Goal: Find specific page/section: Find specific page/section

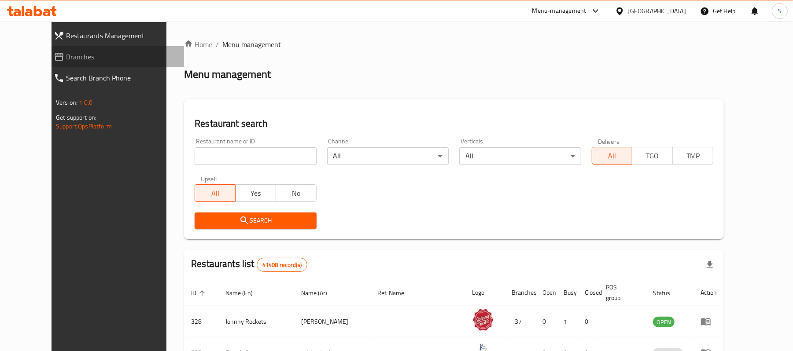
click at [66, 61] on span "Branches" at bounding box center [121, 56] width 111 height 11
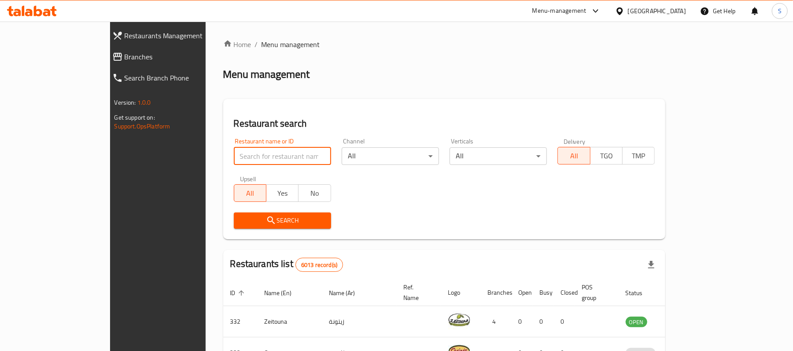
click at [234, 152] on input "search" at bounding box center [282, 156] width 97 height 18
paste input "NIDHAS"
type input "NIDHAS"
click button "Search" at bounding box center [282, 221] width 97 height 16
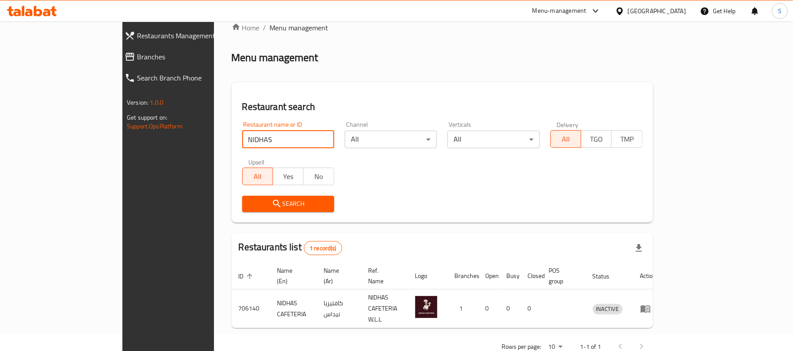
scroll to position [25, 0]
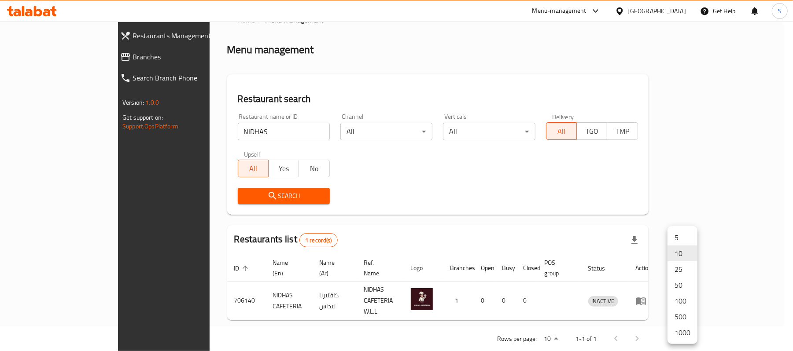
click at [685, 323] on body "​ Menu-management Bahrain Get Help S Restaurants Management Branches Search Bra…" at bounding box center [396, 162] width 793 height 330
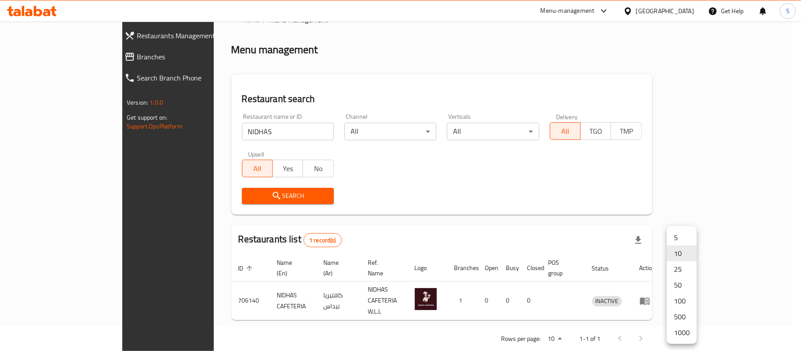
click at [678, 333] on li "1000" at bounding box center [682, 333] width 30 height 16
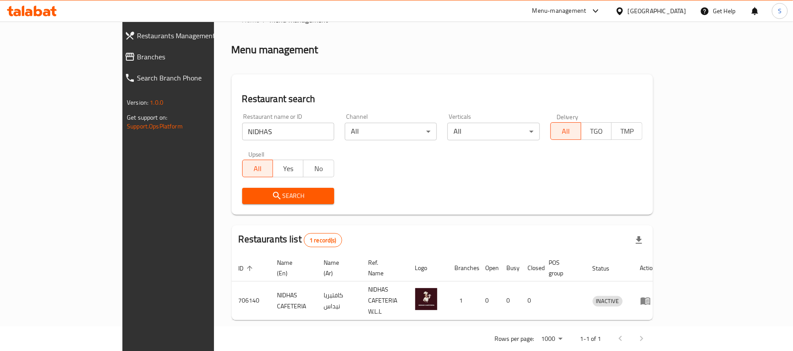
click at [242, 132] on input "NIDHAS" at bounding box center [288, 132] width 92 height 18
click at [242, 136] on input "NIDHAS" at bounding box center [288, 132] width 92 height 18
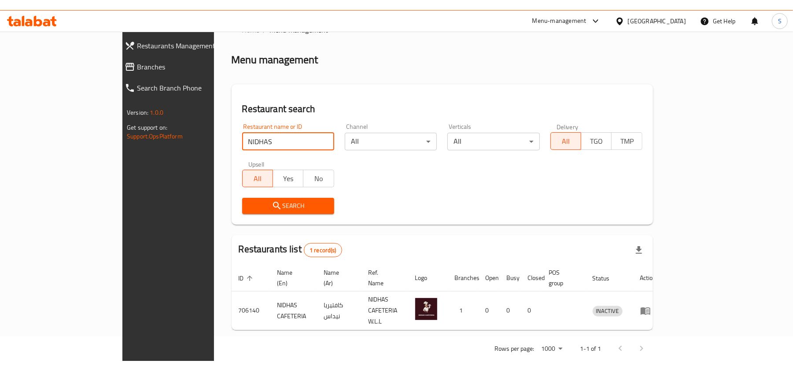
scroll to position [4, 0]
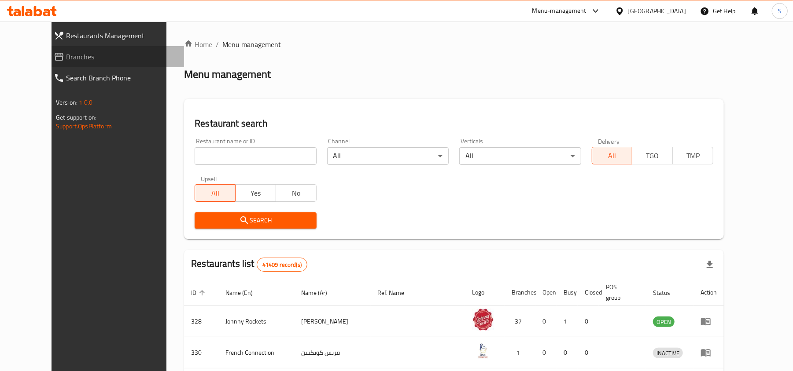
click at [76, 55] on span "Branches" at bounding box center [121, 56] width 111 height 11
click at [249, 155] on input "search" at bounding box center [255, 156] width 121 height 18
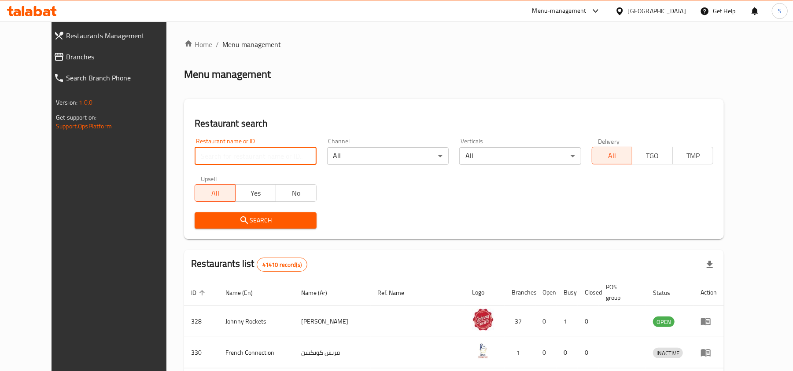
paste input "KANAWANA INDIAN RESTAURANT"
click button "Search" at bounding box center [255, 221] width 121 height 16
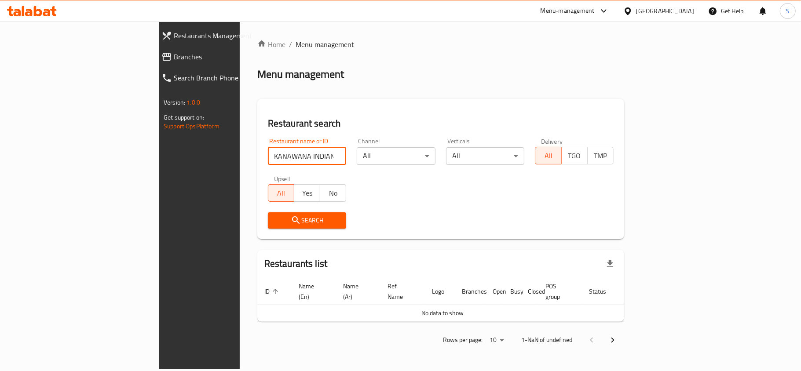
click at [268, 159] on input "KANAWANA INDIAN RESTAURANT" at bounding box center [307, 156] width 79 height 18
type input "KANAWANA INDIAN"
click button "Search" at bounding box center [307, 221] width 79 height 16
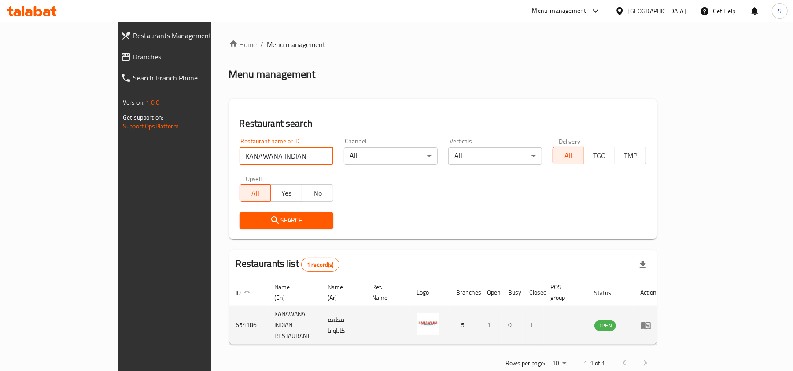
click at [651, 322] on icon "enhanced table" at bounding box center [646, 325] width 10 height 7
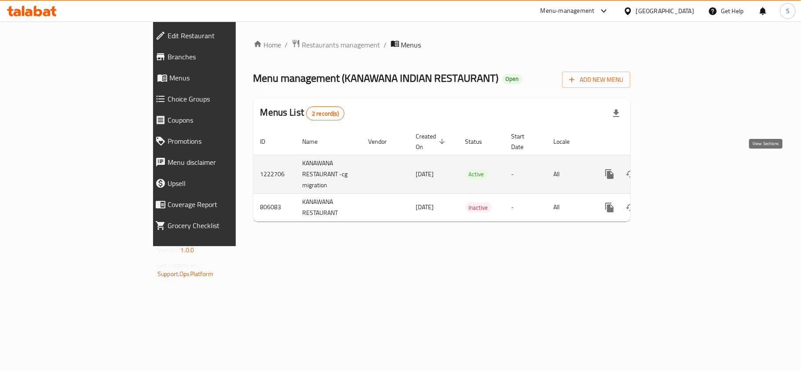
click at [679, 169] on icon "enhanced table" at bounding box center [673, 174] width 11 height 11
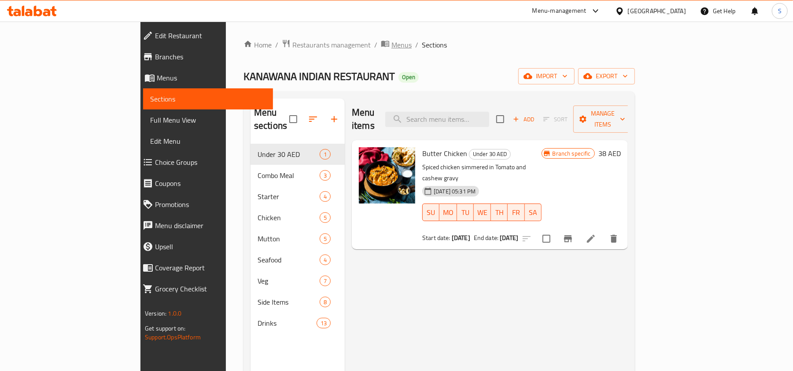
click at [391, 43] on span "Menus" at bounding box center [401, 45] width 20 height 11
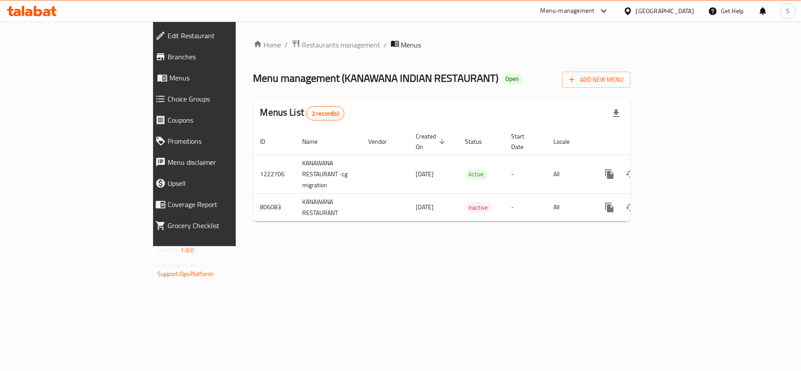
click at [48, 12] on icon at bounding box center [46, 12] width 7 height 7
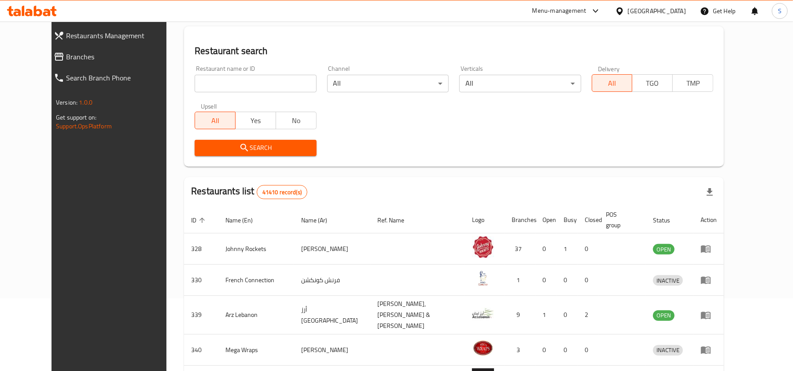
scroll to position [59, 0]
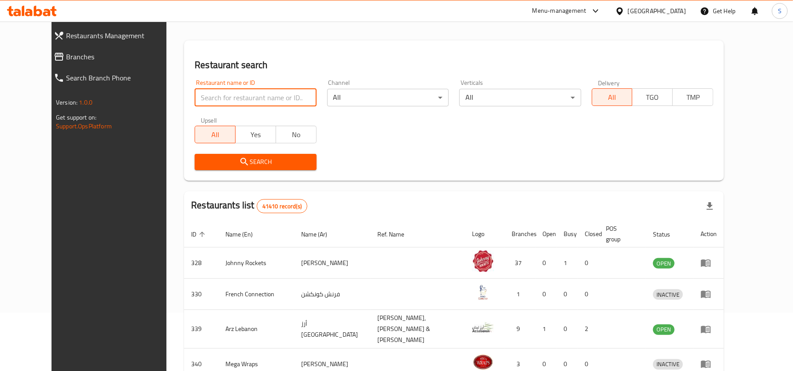
click at [263, 104] on input "search" at bounding box center [255, 98] width 121 height 18
type input "indian"
click button "Search" at bounding box center [255, 162] width 121 height 16
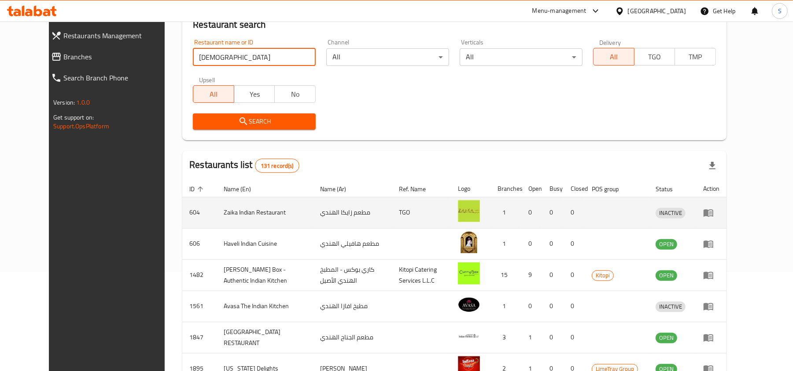
scroll to position [117, 0]
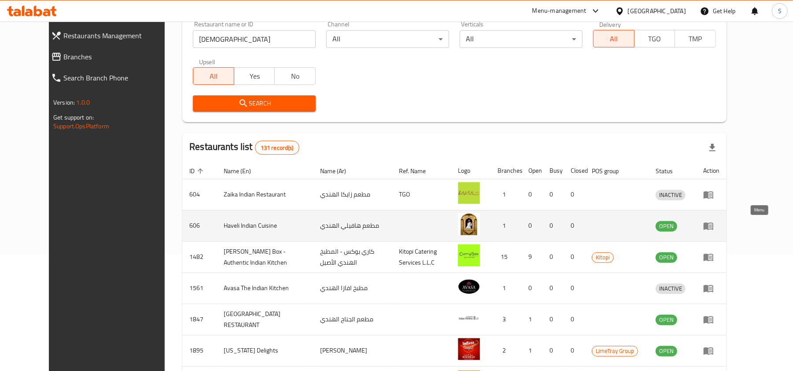
click at [713, 228] on icon "enhanced table" at bounding box center [708, 226] width 11 height 11
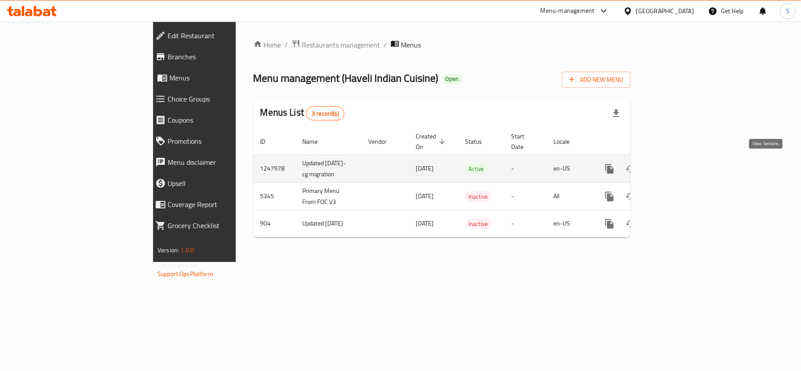
click at [679, 165] on icon "enhanced table" at bounding box center [673, 169] width 11 height 11
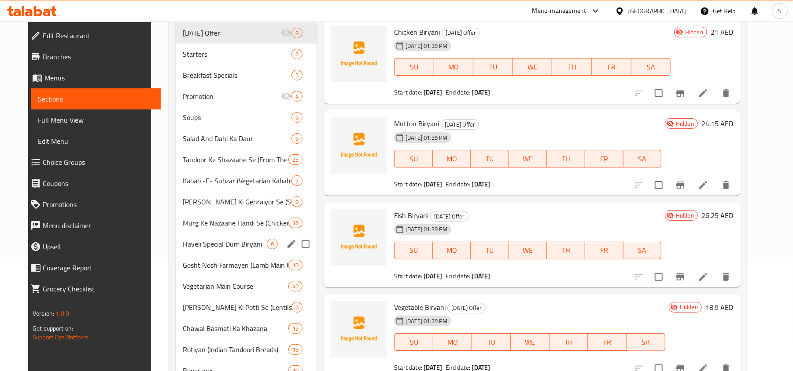
scroll to position [176, 0]
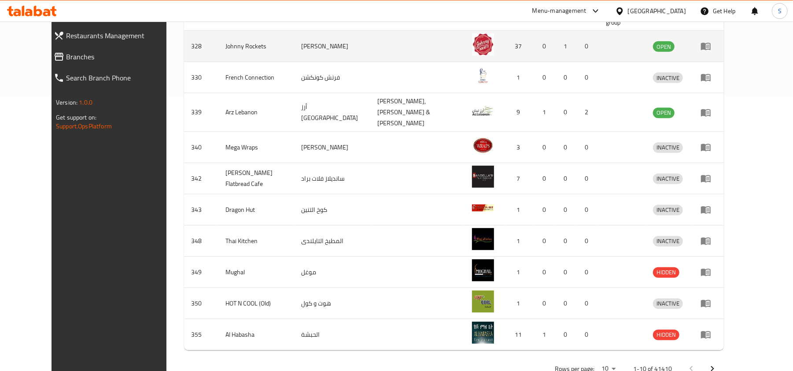
scroll to position [110, 0]
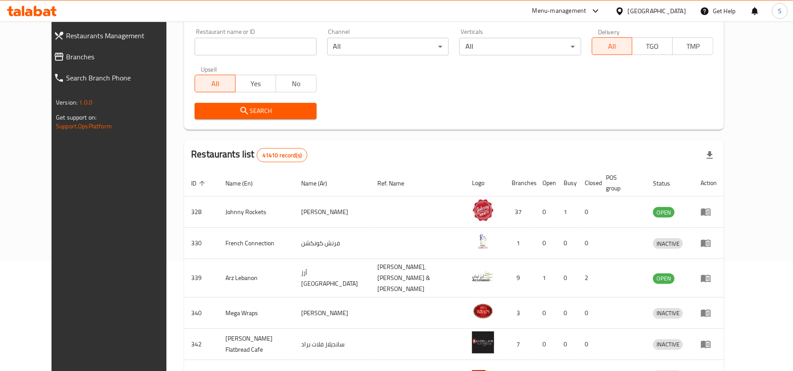
click at [215, 53] on input "search" at bounding box center [255, 47] width 121 height 18
type input "[DEMOGRAPHIC_DATA]"
click button "Search" at bounding box center [255, 111] width 121 height 16
